Goal: Transaction & Acquisition: Purchase product/service

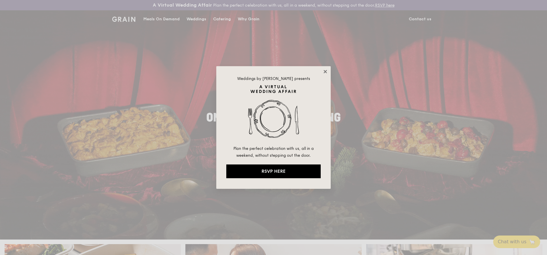
click at [328, 72] on icon at bounding box center [325, 71] width 5 height 5
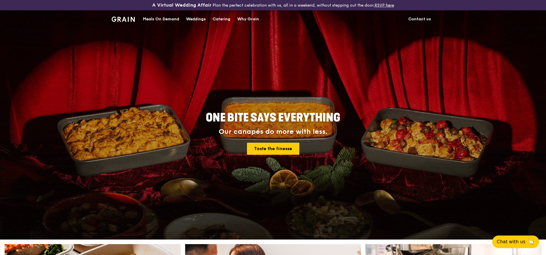
click at [309, 51] on div "ONE BITE SAYS EVERYTHING Our canapés do more with less. Taste the finesse" at bounding box center [273, 133] width 320 height 212
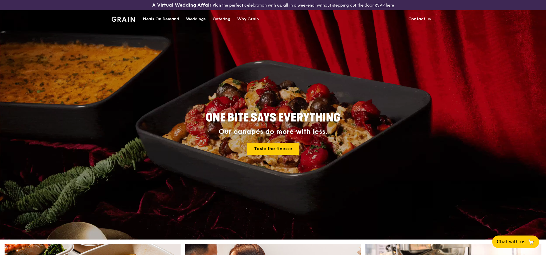
click at [170, 19] on div "Meals On Demand" at bounding box center [161, 19] width 36 height 17
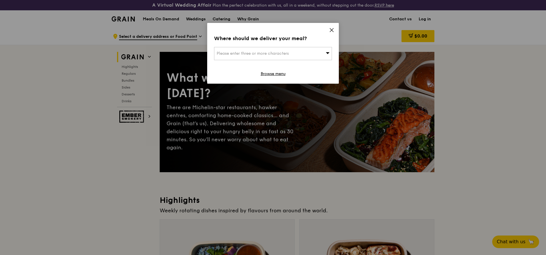
click at [302, 55] on div "Please enter three or more characters" at bounding box center [273, 53] width 118 height 13
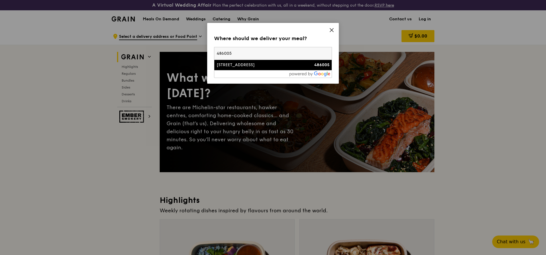
type input "486005"
click at [301, 66] on div "486005" at bounding box center [315, 65] width 28 height 6
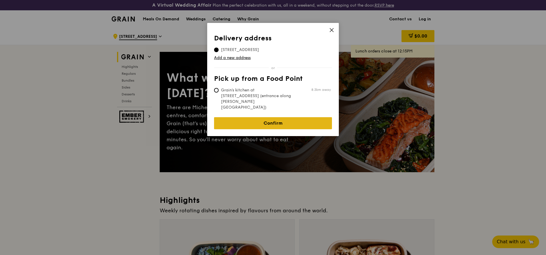
click at [284, 117] on link "Confirm" at bounding box center [273, 123] width 118 height 12
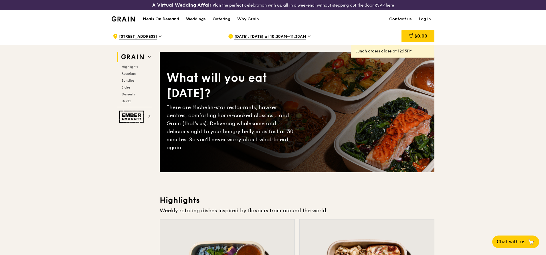
click at [427, 18] on link "Log in" at bounding box center [424, 19] width 19 height 17
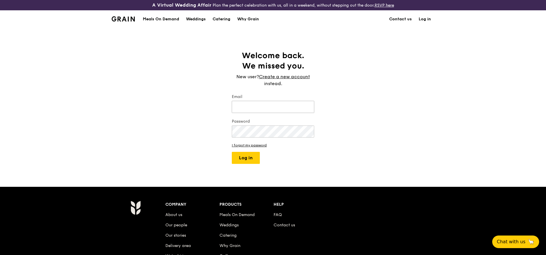
click at [261, 107] on input "Email" at bounding box center [273, 107] width 82 height 12
type input "[EMAIL_ADDRESS][PERSON_NAME][DOMAIN_NAME]"
click at [232, 152] on button "Log in" at bounding box center [246, 158] width 28 height 12
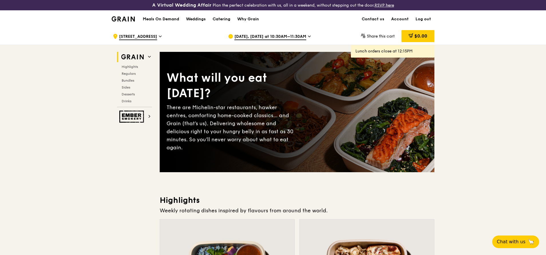
click at [400, 17] on link "Account" at bounding box center [400, 19] width 24 height 17
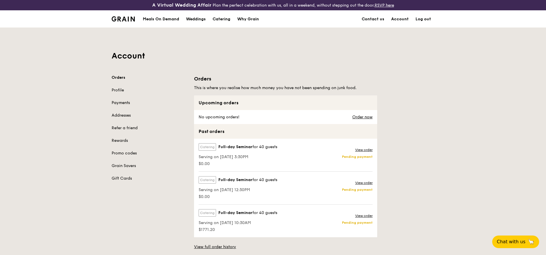
click at [123, 102] on link "Payments" at bounding box center [150, 103] width 76 height 6
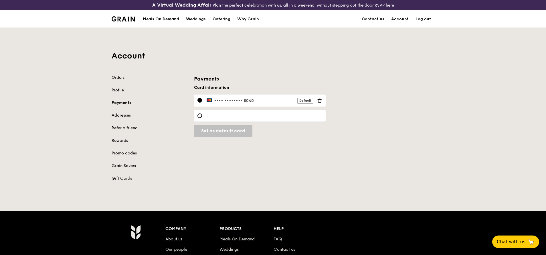
click at [320, 102] on icon at bounding box center [319, 100] width 5 height 5
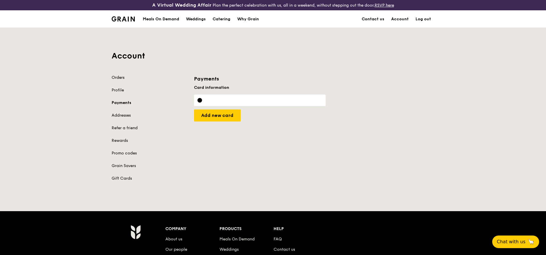
click at [123, 76] on link "Orders" at bounding box center [150, 78] width 76 height 6
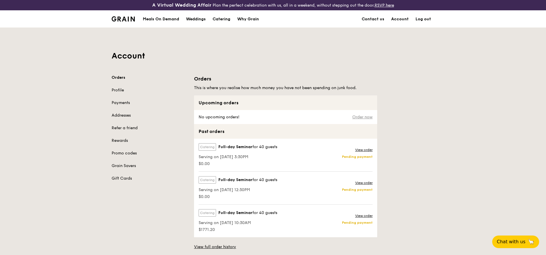
click at [360, 116] on link "Order now" at bounding box center [362, 117] width 20 height 5
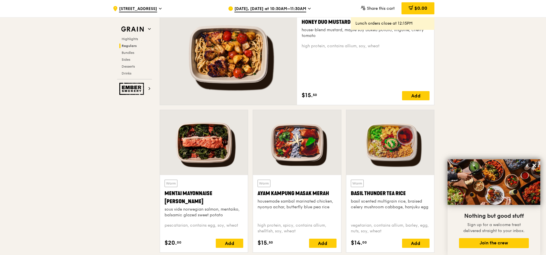
scroll to position [440, 0]
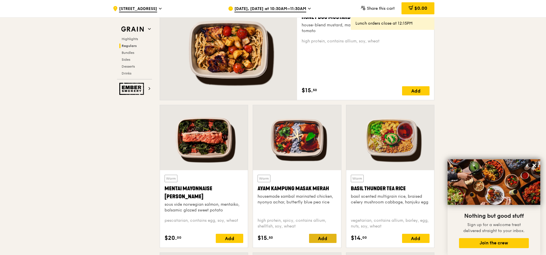
click at [321, 239] on div "Add" at bounding box center [322, 237] width 27 height 9
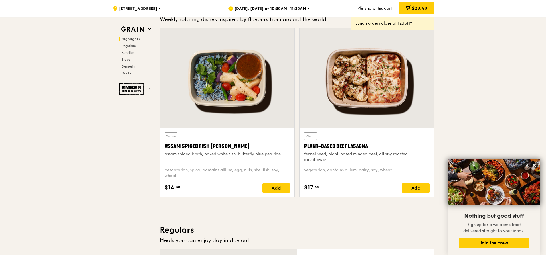
scroll to position [200, 0]
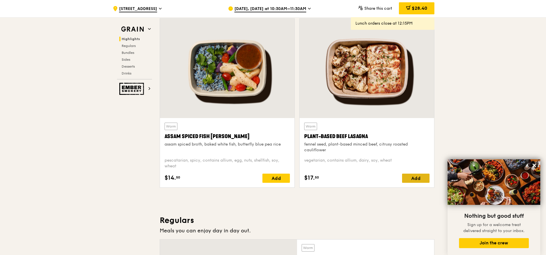
click at [422, 177] on div "Add" at bounding box center [415, 177] width 27 height 9
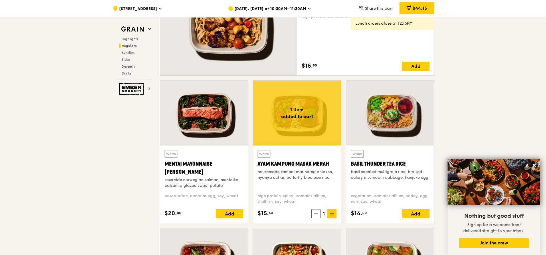
scroll to position [475, 0]
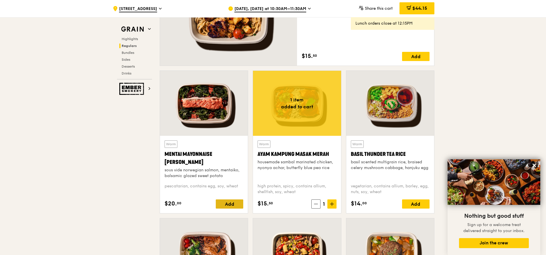
click at [238, 207] on div "Add" at bounding box center [229, 203] width 27 height 9
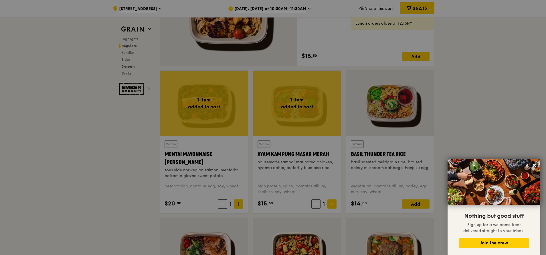
click at [237, 205] on div at bounding box center [273, 127] width 546 height 255
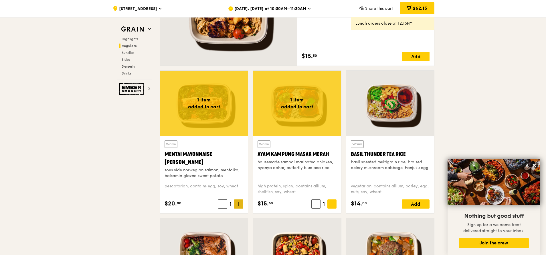
click at [239, 204] on icon at bounding box center [238, 204] width 3 height 0
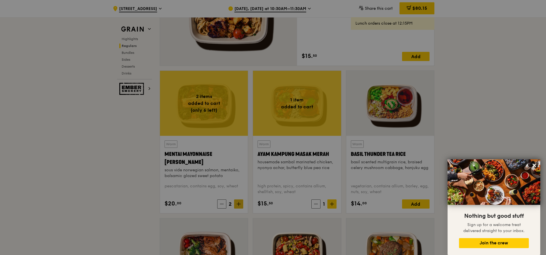
click at [239, 204] on div at bounding box center [273, 127] width 546 height 255
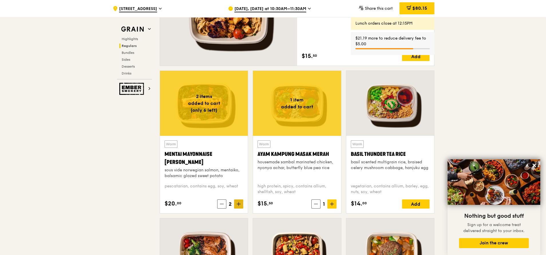
click at [239, 204] on icon at bounding box center [238, 204] width 3 height 0
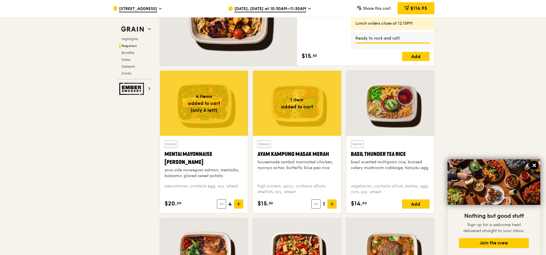
click at [535, 166] on icon at bounding box center [533, 164] width 5 height 5
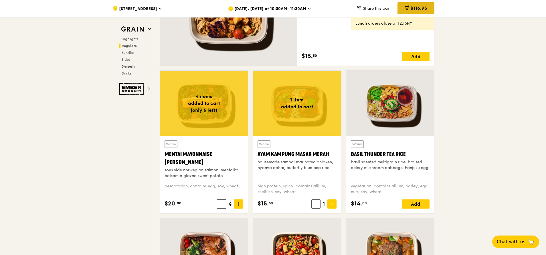
click at [414, 11] on div "$116.95" at bounding box center [415, 8] width 37 height 12
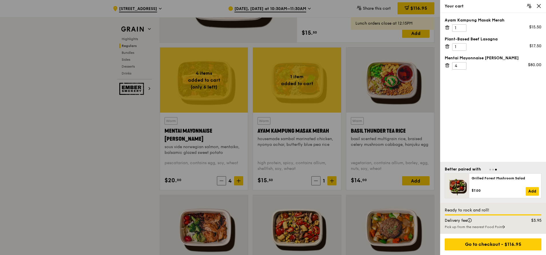
scroll to position [509, 0]
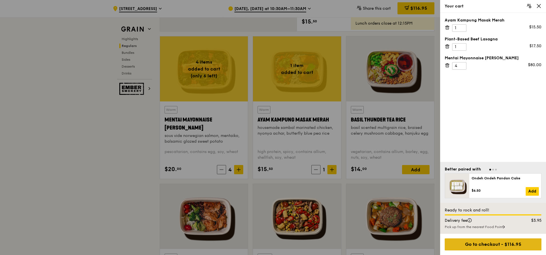
click at [494, 247] on div "Go to checkout - $116.95" at bounding box center [492, 244] width 97 height 12
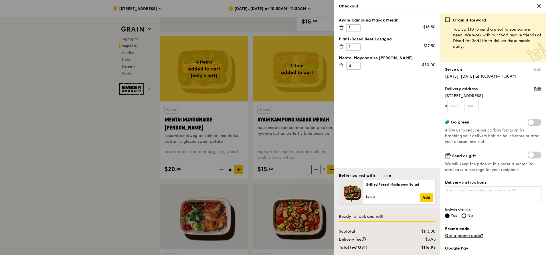
click at [534, 70] on link "Edit" at bounding box center [537, 70] width 7 height 6
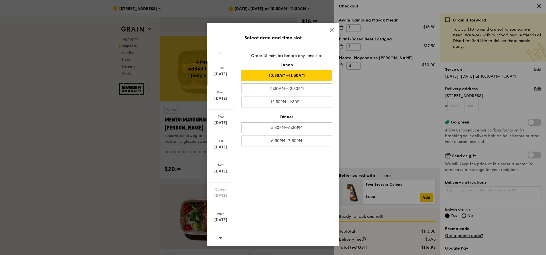
click at [223, 69] on div "Tue" at bounding box center [220, 68] width 25 height 5
click at [308, 92] on div "11:30AM–12:30PM" at bounding box center [286, 88] width 91 height 11
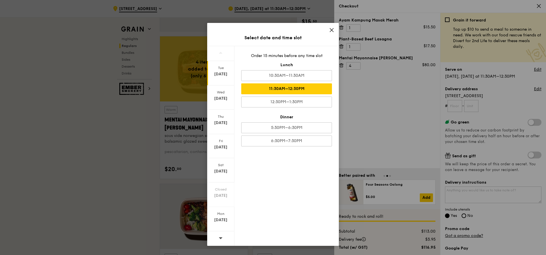
click at [331, 31] on icon at bounding box center [331, 29] width 5 height 5
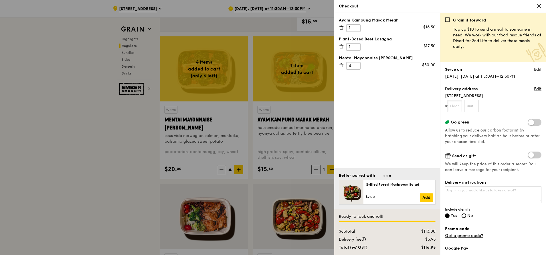
click at [457, 106] on input "text" at bounding box center [454, 106] width 15 height 12
type input "1"
type input "00"
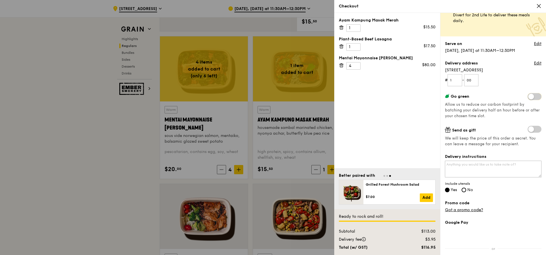
scroll to position [34, 0]
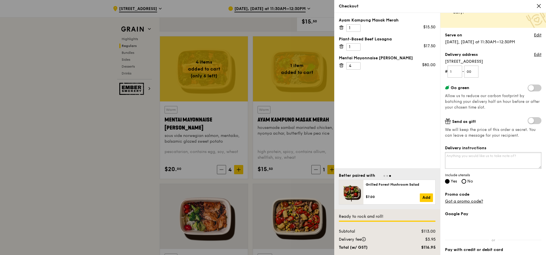
click at [489, 156] on textarea "Delivery instructions" at bounding box center [493, 160] width 96 height 17
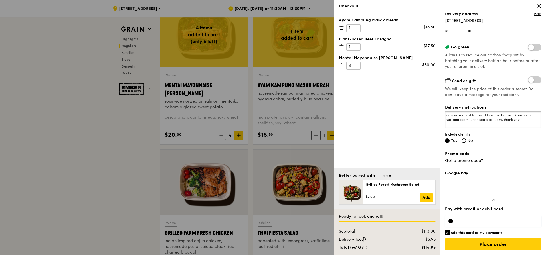
scroll to position [578, 0]
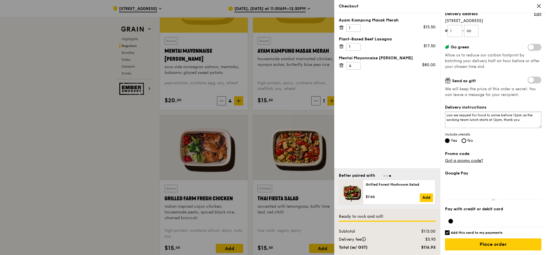
type textarea "can we request for food to arrive before 12pm as the working team lunch starts …"
click at [479, 208] on label "Pay with credit or debit card" at bounding box center [493, 209] width 96 height 6
click at [447, 232] on input "Add this card to my payments" at bounding box center [447, 232] width 5 height 5
checkbox input "false"
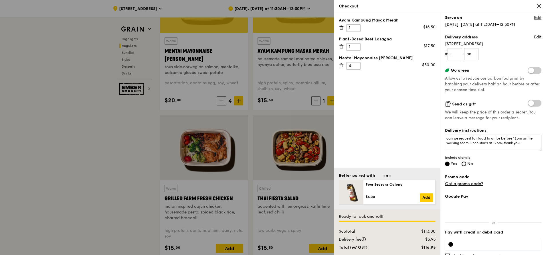
scroll to position [41, 0]
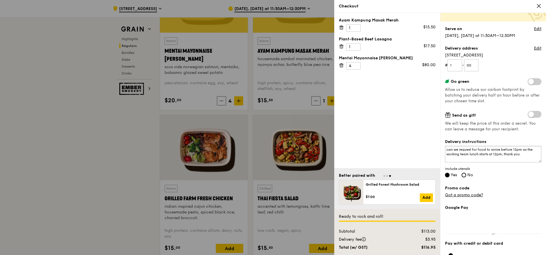
click at [533, 155] on textarea "can we request for food to arrive before 12pm as the working team lunch starts …" at bounding box center [493, 154] width 96 height 17
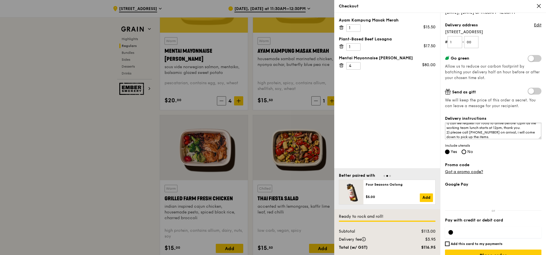
scroll to position [75, 0]
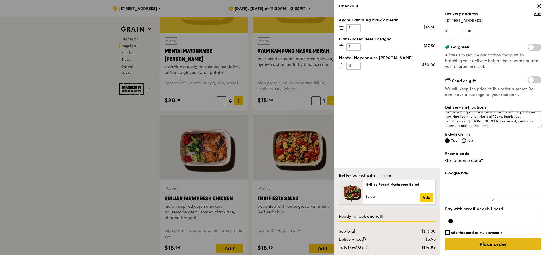
type textarea "1) can we request for food to arrive before 12pm as the working team lunch star…"
click at [501, 247] on input "Place order" at bounding box center [493, 244] width 96 height 12
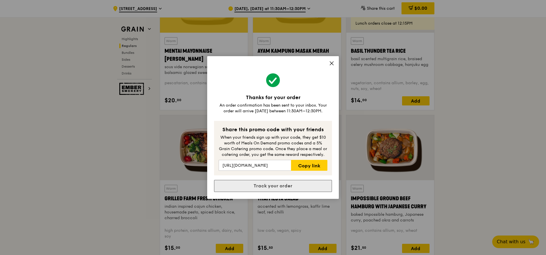
drag, startPoint x: 303, startPoint y: 184, endPoint x: 273, endPoint y: 190, distance: 30.0
click at [273, 190] on link "Track your order" at bounding box center [273, 186] width 118 height 12
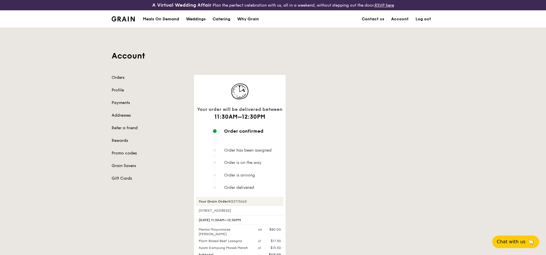
click at [387, 128] on div "Your order will be delivered between 11:30AM–12:30PM Order confirmed Order has …" at bounding box center [313, 206] width 247 height 263
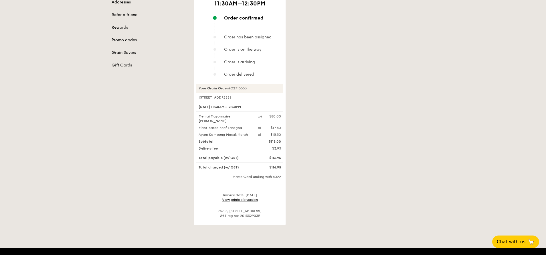
scroll to position [103, 0]
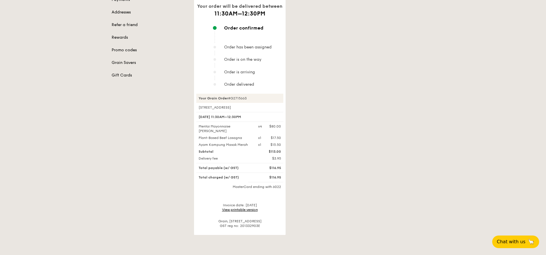
click at [238, 211] on link "View printable version" at bounding box center [240, 209] width 36 height 4
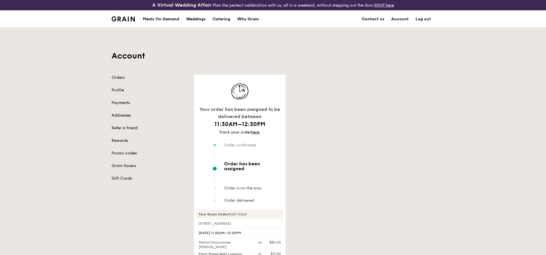
click at [408, 139] on div "Your order has been assigned to be delivered between 11:30AM–12:30PM Track your…" at bounding box center [313, 213] width 247 height 276
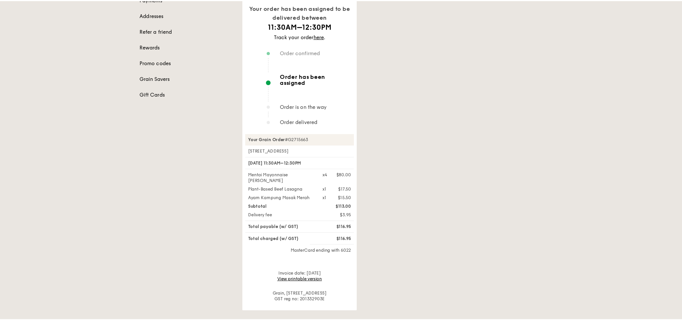
scroll to position [69, 0]
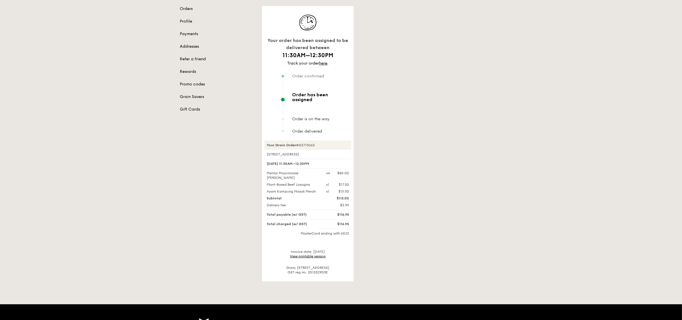
drag, startPoint x: 448, startPoint y: 133, endPoint x: 455, endPoint y: 124, distance: 11.8
click at [455, 124] on div "Account Orders Profile Payments Addresses Refer a friend Rewards Promo codes Gr…" at bounding box center [341, 120] width 682 height 323
drag, startPoint x: 276, startPoint y: 68, endPoint x: 279, endPoint y: 69, distance: 3.1
click at [276, 68] on div "Your order has been assigned to be delivered between 11:30AM–12:30PM Track your…" at bounding box center [308, 73] width 87 height 121
click at [488, 105] on div "Your order has been assigned to be delivered between 11:30AM–12:30PM Track your…" at bounding box center [382, 144] width 247 height 276
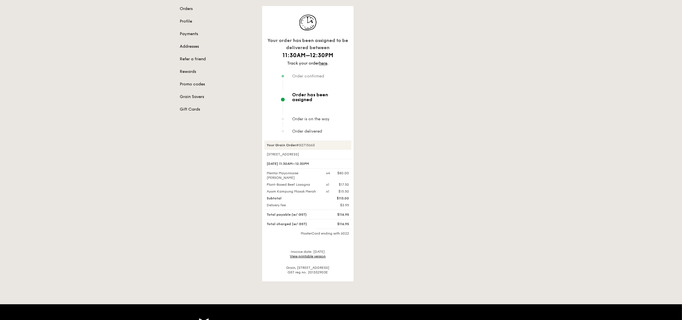
click at [217, 156] on div "Orders Profile Payments Addresses Refer a friend Rewards Promo codes Grain Save…" at bounding box center [341, 144] width 330 height 276
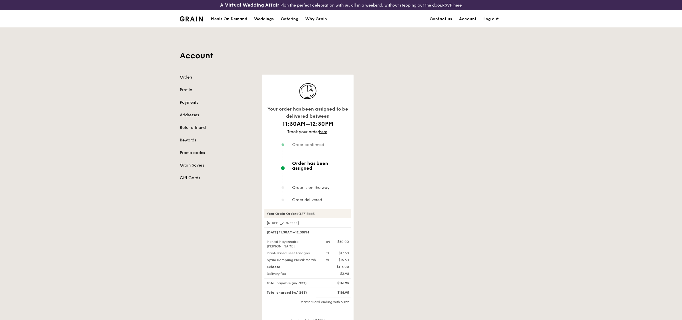
click at [538, 137] on div "Account Orders Profile Payments Addresses Refer a friend Rewards Promo codes Gr…" at bounding box center [341, 188] width 682 height 323
click at [433, 156] on div "Your order has been assigned to be delivered between 11:30AM–12:30PM Track your…" at bounding box center [382, 213] width 247 height 276
click at [184, 77] on link "Orders" at bounding box center [218, 78] width 76 height 6
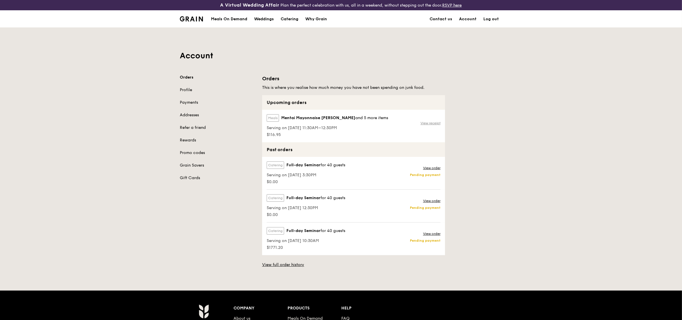
click at [433, 124] on link "View receipt" at bounding box center [431, 123] width 20 height 5
